Goal: Check status: Check status

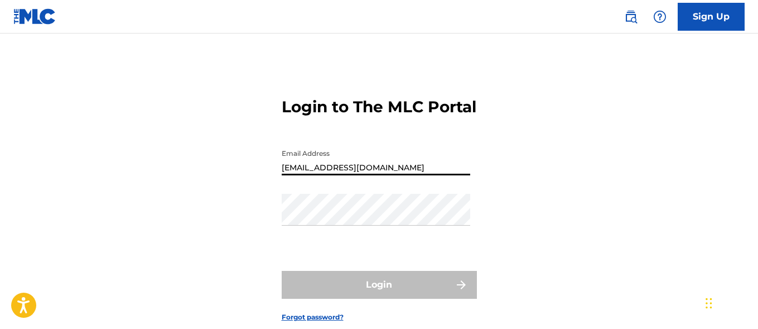
type input "[EMAIL_ADDRESS][DOMAIN_NAME]"
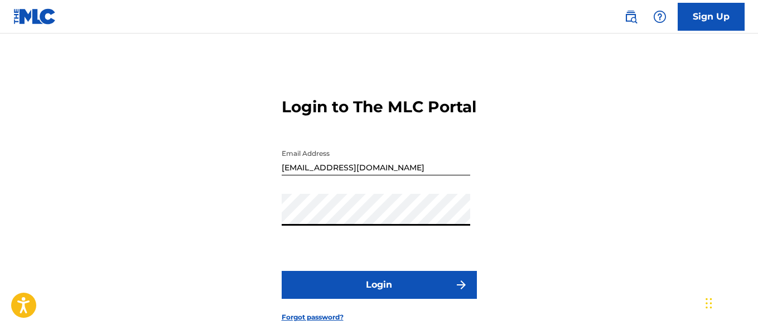
click at [379, 298] on button "Login" at bounding box center [379, 285] width 195 height 28
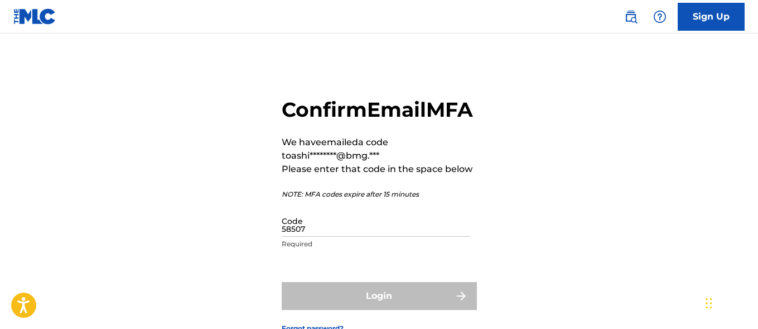
type input "585076"
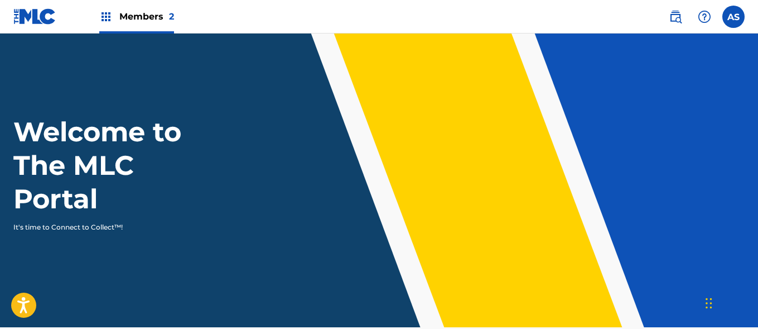
click at [106, 17] on img at bounding box center [105, 16] width 13 height 13
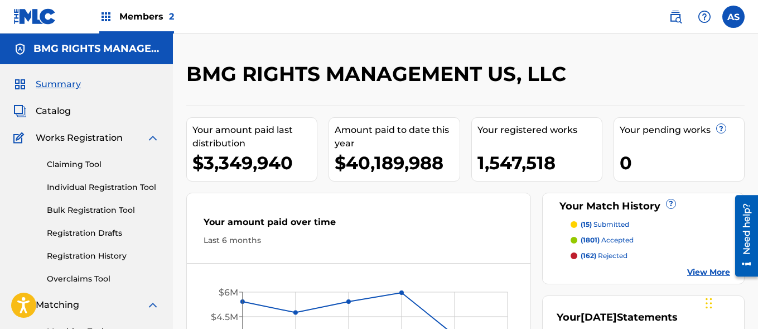
scroll to position [242, 0]
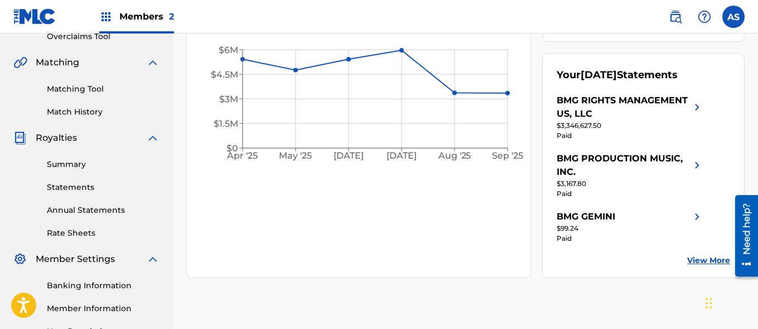
click at [103, 164] on link "Summary" at bounding box center [103, 164] width 113 height 12
